Goal: Find specific fact

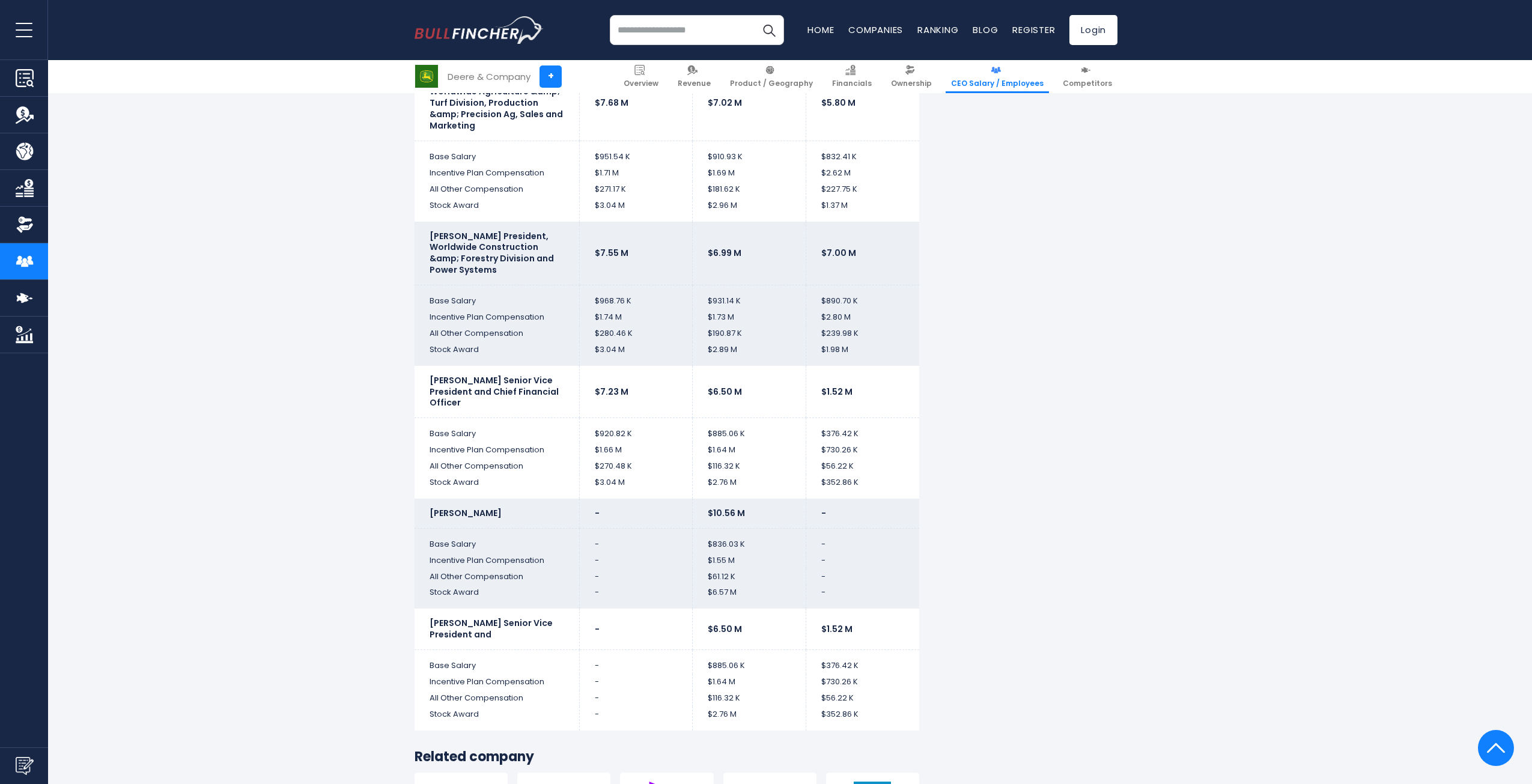
scroll to position [2703, 0]
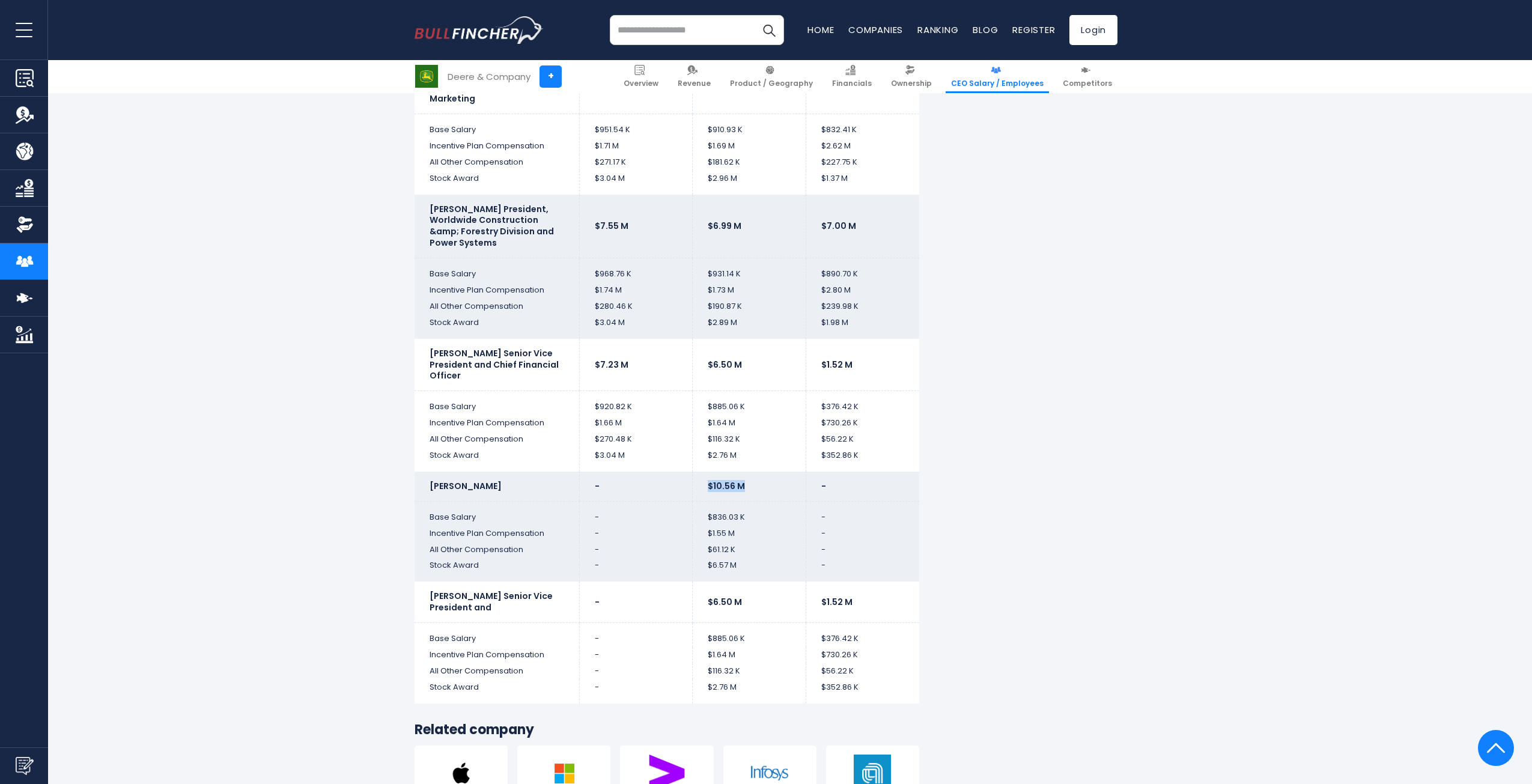
drag, startPoint x: 747, startPoint y: 485, endPoint x: 704, endPoint y: 483, distance: 43.0
click at [704, 483] on td "$10.56 M" at bounding box center [749, 486] width 114 height 29
drag, startPoint x: 749, startPoint y: 516, endPoint x: 697, endPoint y: 522, distance: 52.3
click at [697, 522] on td "$836.03 K" at bounding box center [749, 513] width 114 height 24
click at [731, 533] on td "$1.55 M" at bounding box center [749, 534] width 114 height 16
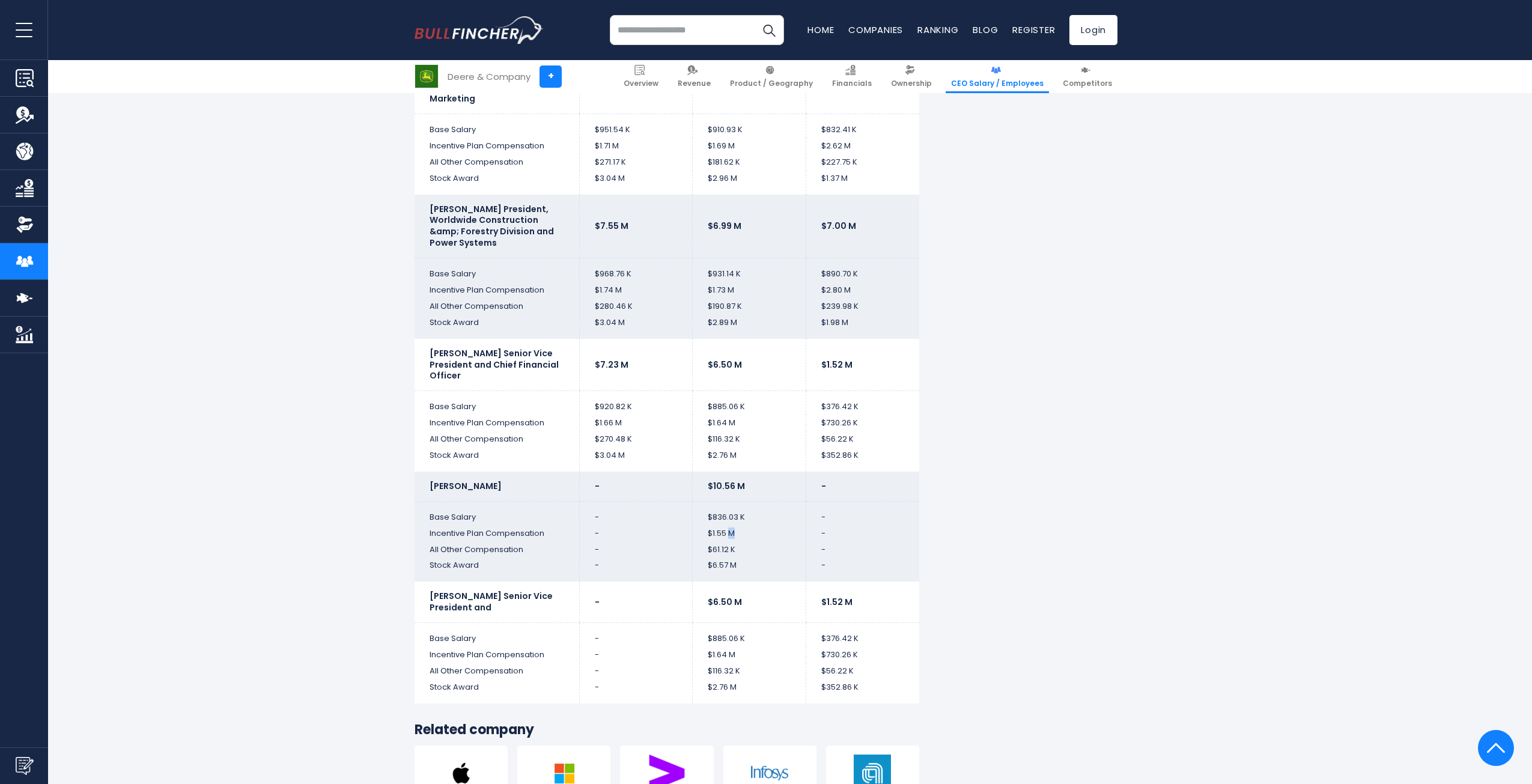
click at [730, 533] on td "$1.55 M" at bounding box center [749, 534] width 114 height 16
click at [729, 560] on td "$6.57 M" at bounding box center [749, 569] width 114 height 24
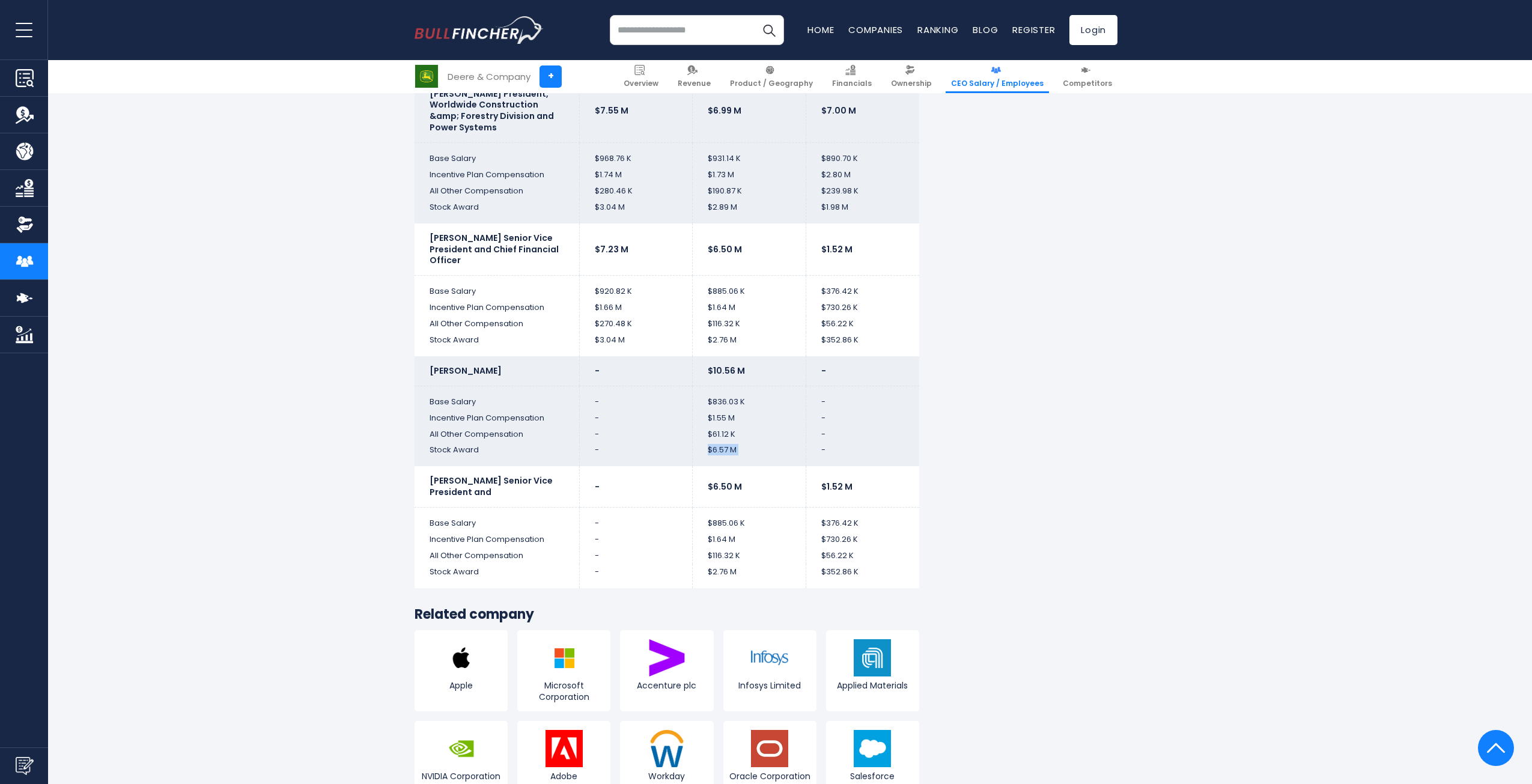
scroll to position [2823, 0]
